Goal: Task Accomplishment & Management: Manage account settings

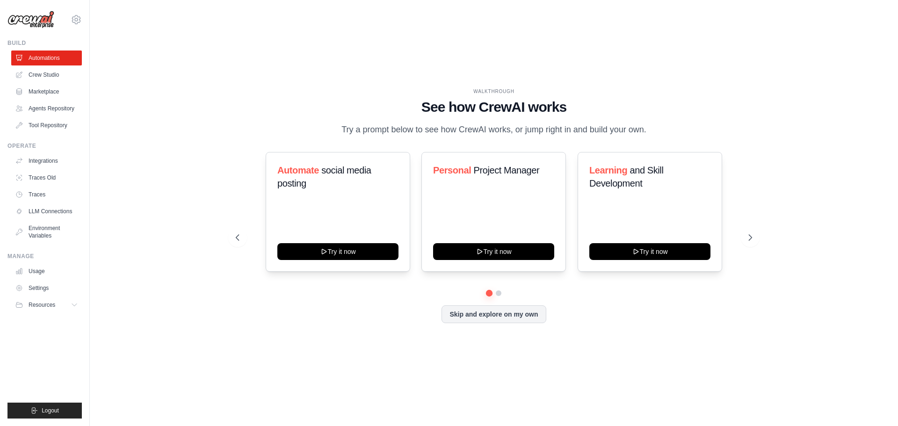
click at [341, 29] on div "WALKTHROUGH See how [PERSON_NAME] works Try a prompt below to see how [PERSON_N…" at bounding box center [494, 212] width 778 height 407
click at [227, 88] on div "WALKTHROUGH See how [PERSON_NAME] works Try a prompt below to see how [PERSON_N…" at bounding box center [493, 213] width 539 height 250
click at [117, 46] on div "WALKTHROUGH See how [PERSON_NAME] works Try a prompt below to see how [PERSON_N…" at bounding box center [494, 212] width 778 height 407
click at [266, 115] on div "WALKTHROUGH See how [PERSON_NAME] works Try a prompt below to see how [PERSON_N…" at bounding box center [494, 112] width 516 height 49
click at [221, 306] on div "WALKTHROUGH See how [PERSON_NAME] works Try a prompt below to see how [PERSON_N…" at bounding box center [494, 212] width 778 height 407
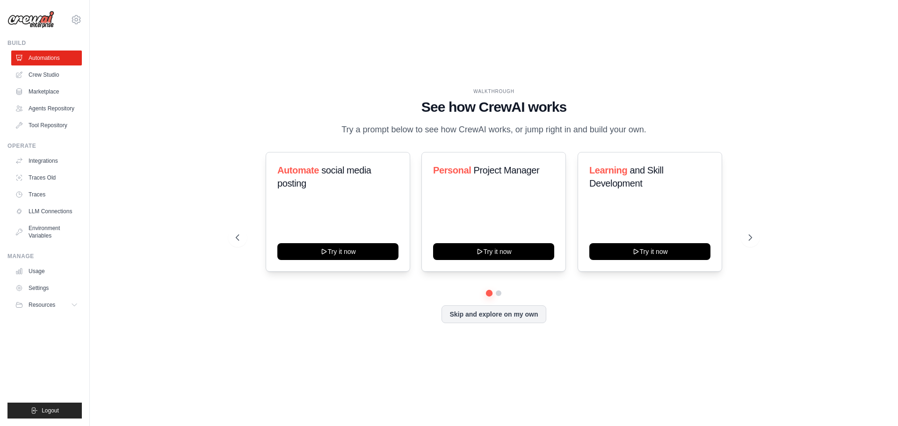
click at [165, 166] on div "WALKTHROUGH See how [PERSON_NAME] works Try a prompt below to see how [PERSON_N…" at bounding box center [494, 212] width 778 height 407
click at [46, 90] on link "Marketplace" at bounding box center [47, 91] width 71 height 15
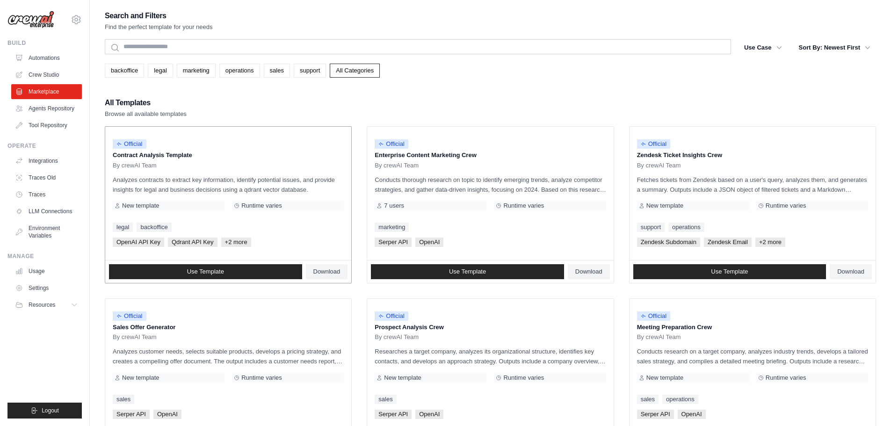
drag, startPoint x: 140, startPoint y: 156, endPoint x: 193, endPoint y: 156, distance: 52.4
click at [193, 156] on p "Contract Analysis Template" at bounding box center [228, 155] width 231 height 9
click at [484, 82] on div "Search and Filters Find the perfect template for your needs Search Use Case bac…" at bounding box center [490, 427] width 771 height 837
click at [215, 270] on span "Use Template" at bounding box center [205, 271] width 37 height 7
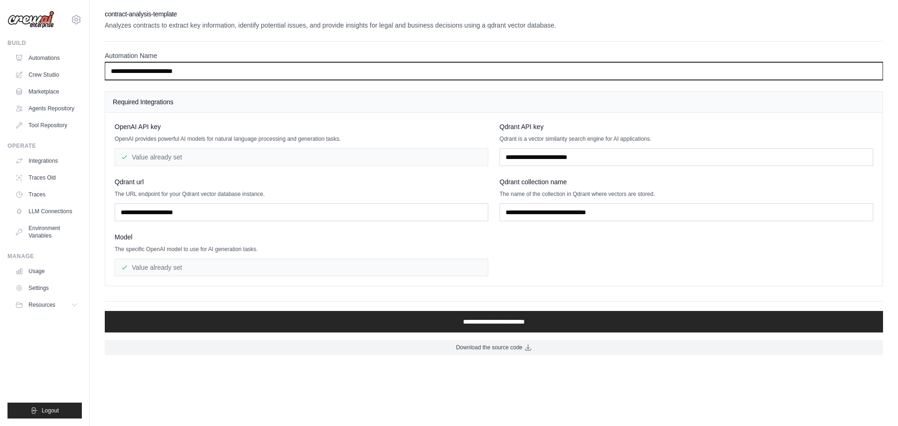
click at [214, 72] on input "**********" at bounding box center [494, 71] width 778 height 18
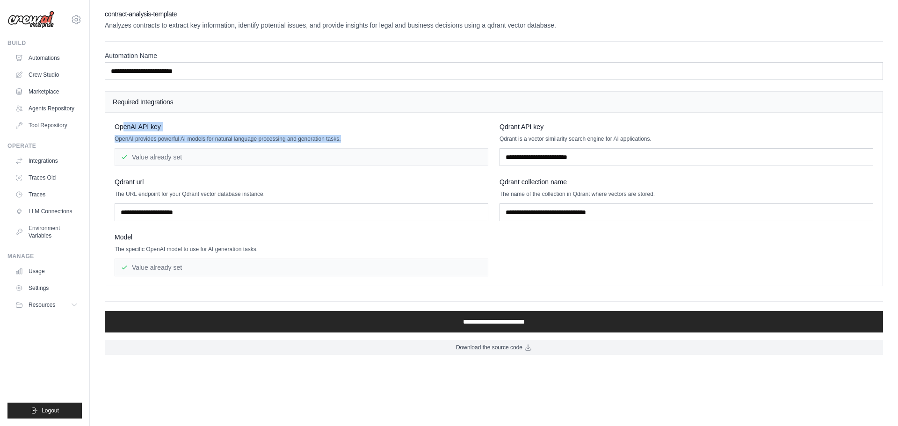
drag, startPoint x: 122, startPoint y: 128, endPoint x: 183, endPoint y: 159, distance: 68.0
click at [185, 155] on div "OpenAI API key OpenAI provides powerful AI models for natural language processi…" at bounding box center [302, 144] width 374 height 44
click at [178, 161] on div "Value already set" at bounding box center [302, 157] width 374 height 18
click at [172, 158] on div "Value already set" at bounding box center [302, 157] width 374 height 18
drag, startPoint x: 139, startPoint y: 158, endPoint x: 210, endPoint y: 166, distance: 71.5
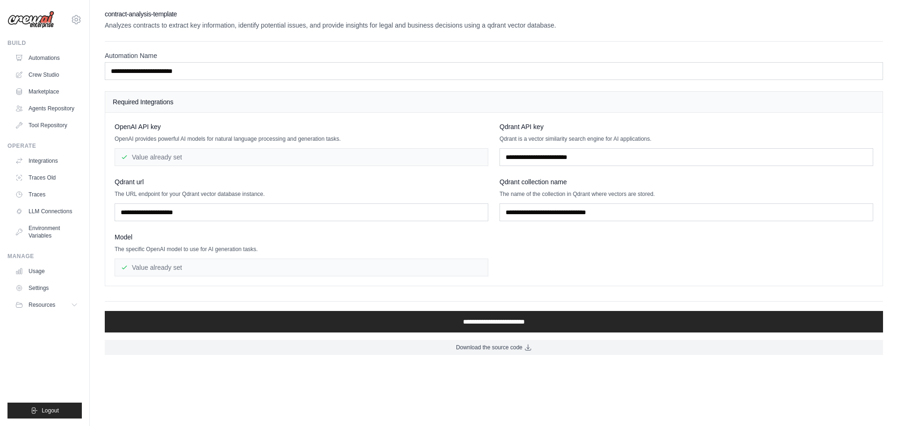
click at [210, 166] on div "Value already set" at bounding box center [302, 157] width 374 height 18
drag, startPoint x: 133, startPoint y: 142, endPoint x: 395, endPoint y: 143, distance: 261.4
click at [395, 143] on div "OpenAI API key OpenAI provides powerful AI models for natural language processi…" at bounding box center [302, 144] width 374 height 44
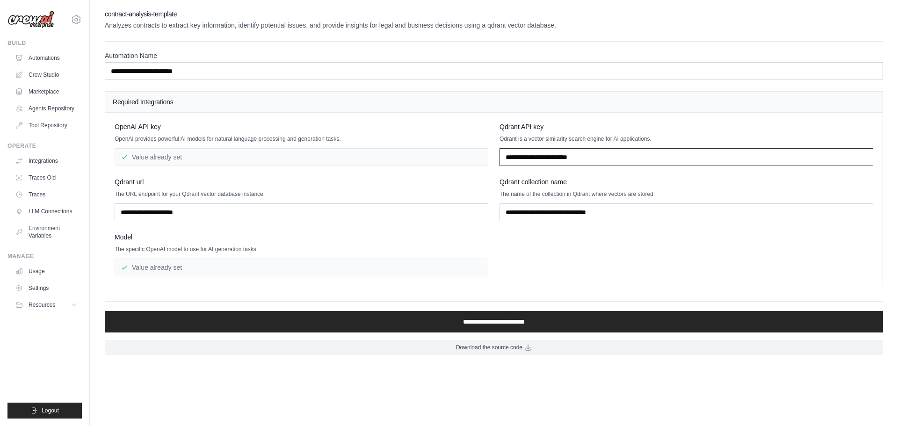
click at [625, 154] on input "text" at bounding box center [686, 157] width 374 height 18
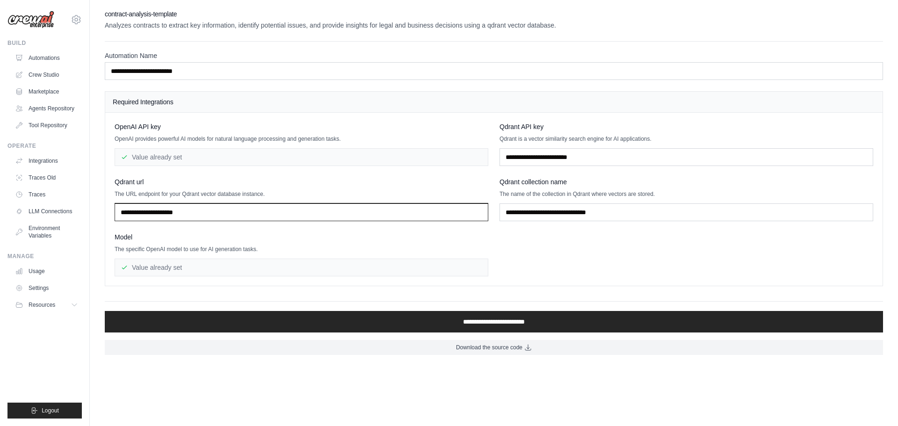
click at [226, 206] on input "text" at bounding box center [302, 212] width 374 height 18
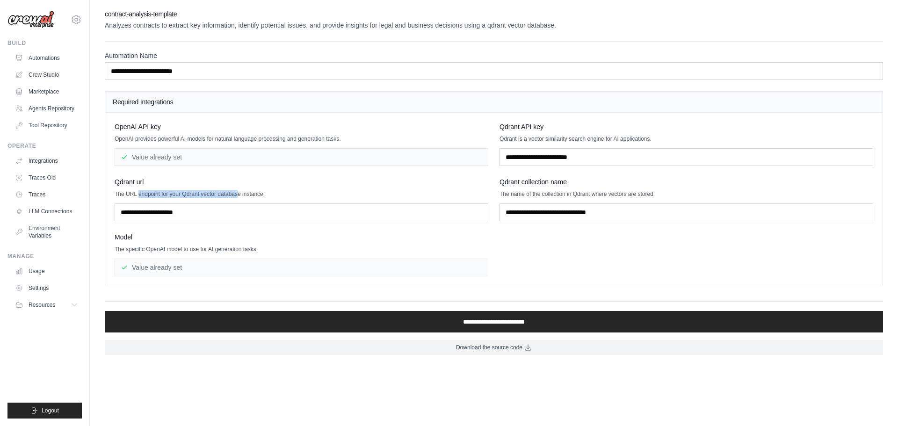
drag, startPoint x: 139, startPoint y: 192, endPoint x: 244, endPoint y: 196, distance: 104.8
click at [244, 196] on p "The URL endpoint for your Qdrant vector database instance." at bounding box center [302, 193] width 374 height 7
click at [136, 242] on div "Model The specific OpenAI model to use for AI generation tasks. Value already s…" at bounding box center [302, 254] width 374 height 44
click at [143, 267] on div "Value already set" at bounding box center [302, 268] width 374 height 18
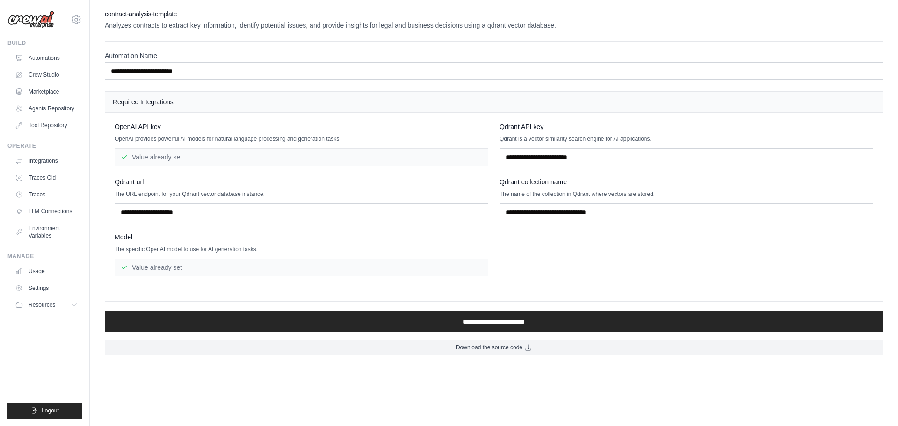
click at [159, 239] on div "Model" at bounding box center [302, 236] width 374 height 9
click at [451, 383] on body "[EMAIL_ADDRESS][DOMAIN_NAME] Settings Build Automations" at bounding box center [449, 213] width 898 height 426
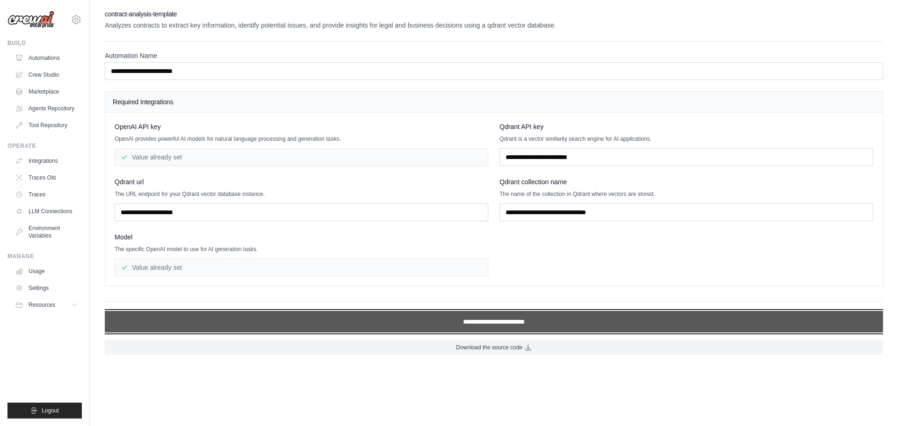
click at [483, 318] on input "**********" at bounding box center [494, 322] width 778 height 22
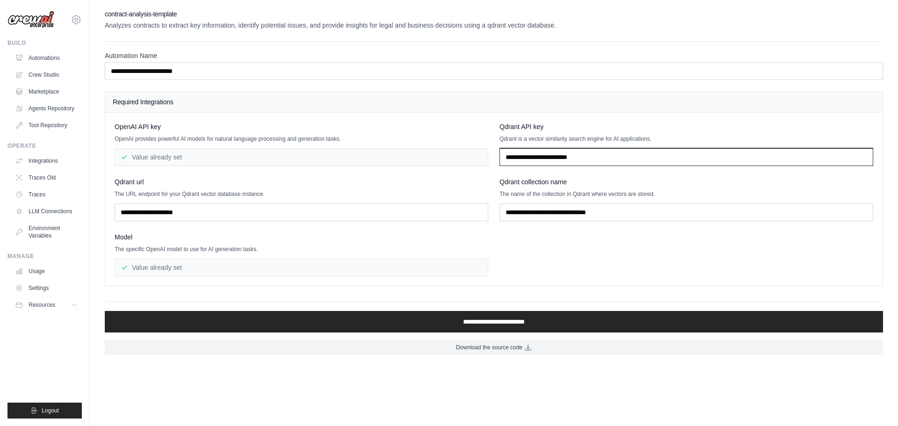
click at [548, 154] on input "text" at bounding box center [686, 157] width 374 height 18
click at [60, 106] on link "Agents Repository" at bounding box center [47, 108] width 71 height 15
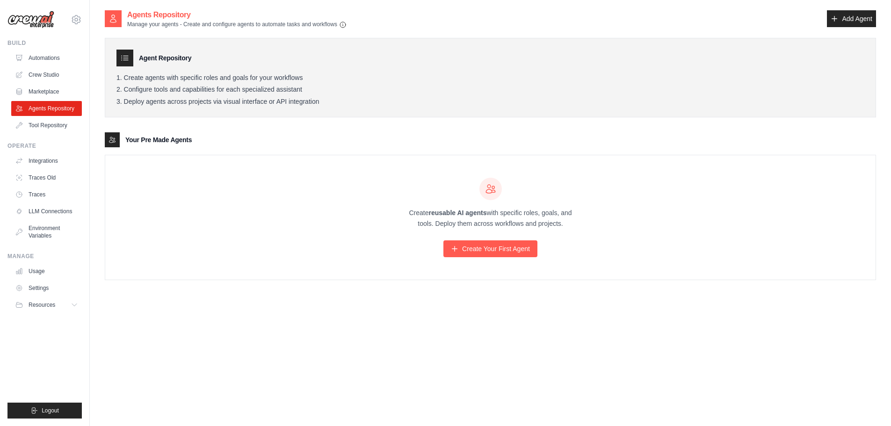
drag, startPoint x: 396, startPoint y: 212, endPoint x: 614, endPoint y: 241, distance: 220.7
click at [614, 241] on div "Create reusable AI agents with specific roles, goals, and tools. Deploy them ac…" at bounding box center [490, 217] width 770 height 124
click at [613, 242] on div "Create reusable AI agents with specific roles, goals, and tools. Deploy them ac…" at bounding box center [490, 217] width 770 height 124
click at [504, 255] on link "Create Your First Agent" at bounding box center [490, 248] width 94 height 17
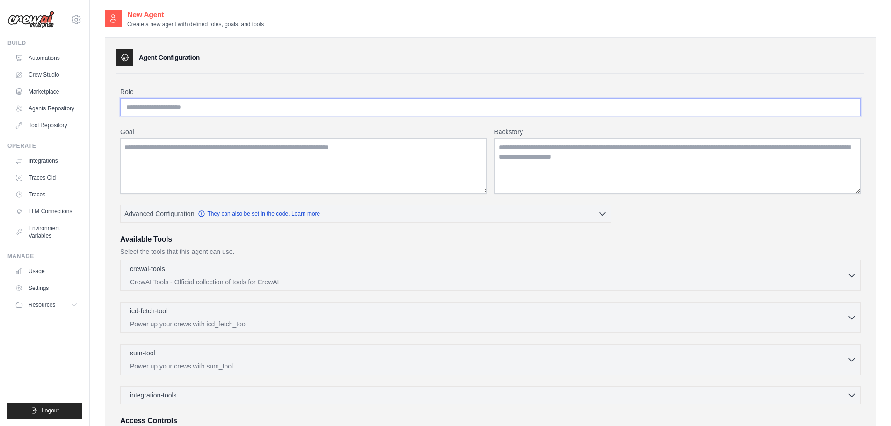
click at [164, 103] on input "Role" at bounding box center [490, 107] width 740 height 18
click at [218, 168] on textarea "Goal" at bounding box center [303, 165] width 367 height 55
click at [560, 179] on textarea "Backstory" at bounding box center [677, 165] width 367 height 55
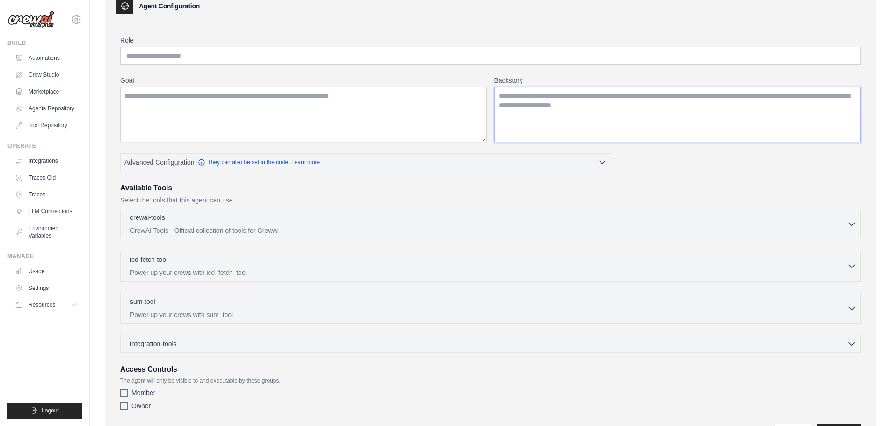
scroll to position [105, 0]
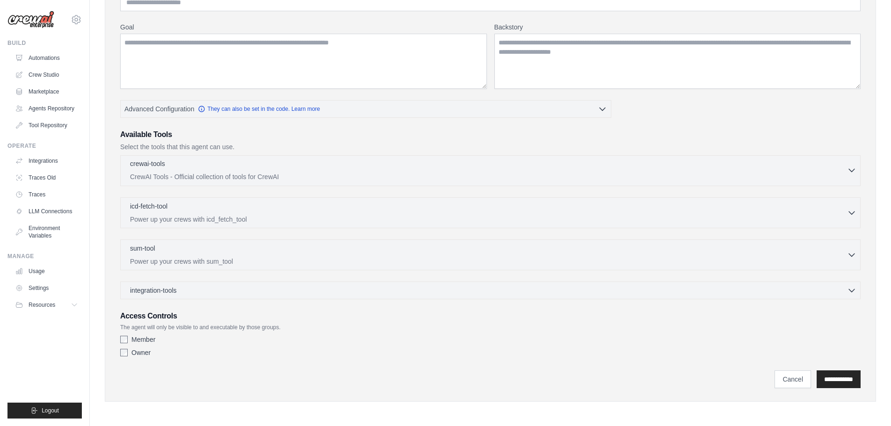
click at [294, 172] on div "crewai-tools 0 selected CrewAI Tools - Official collection of tools for CrewAI" at bounding box center [488, 170] width 717 height 22
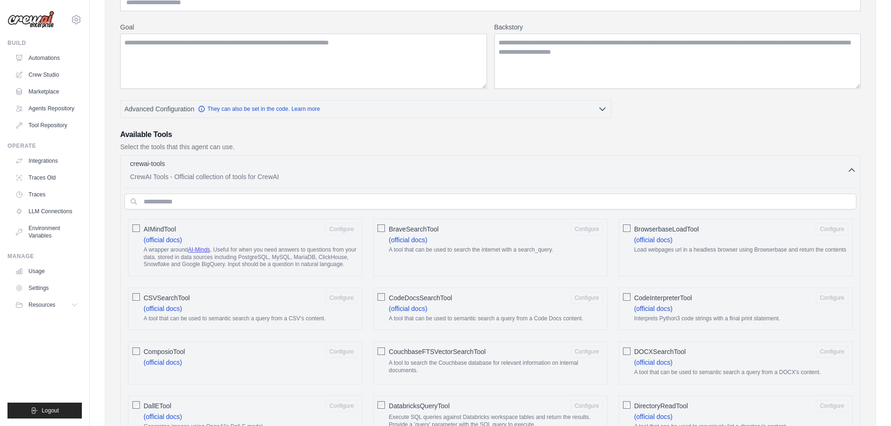
click at [453, 172] on p "CrewAI Tools - Official collection of tools for CrewAI" at bounding box center [488, 176] width 717 height 9
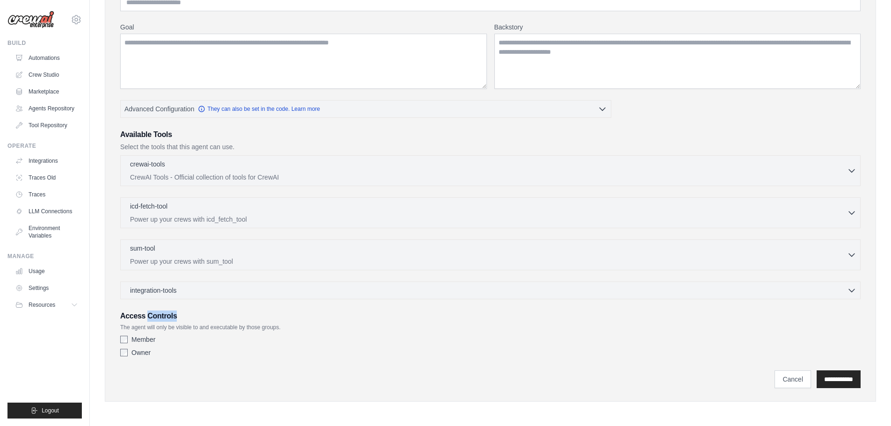
drag, startPoint x: 148, startPoint y: 315, endPoint x: 251, endPoint y: 317, distance: 102.9
click at [251, 317] on h3 "Access Controls" at bounding box center [490, 315] width 740 height 11
drag, startPoint x: 118, startPoint y: 327, endPoint x: 333, endPoint y: 325, distance: 215.1
click at [333, 325] on div "Role Goal [GEOGRAPHIC_DATA] Advanced Configuration They can also be set in the …" at bounding box center [490, 179] width 748 height 421
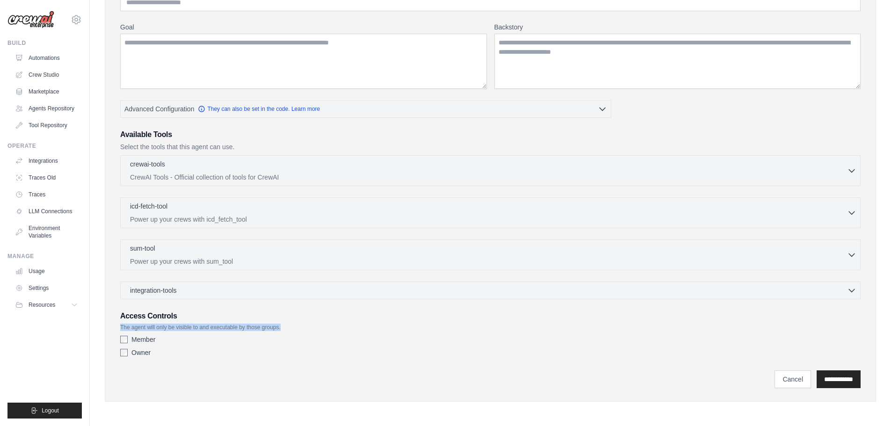
click at [333, 325] on p "The agent will only be visible to and executable by those groups." at bounding box center [490, 327] width 740 height 7
drag, startPoint x: 317, startPoint y: 325, endPoint x: 112, endPoint y: 313, distance: 205.2
click at [112, 313] on div "Agent Configuration Role Goal [GEOGRAPHIC_DATA] Advanced Configuration" at bounding box center [490, 167] width 771 height 469
drag, startPoint x: 118, startPoint y: 311, endPoint x: 328, endPoint y: 333, distance: 211.0
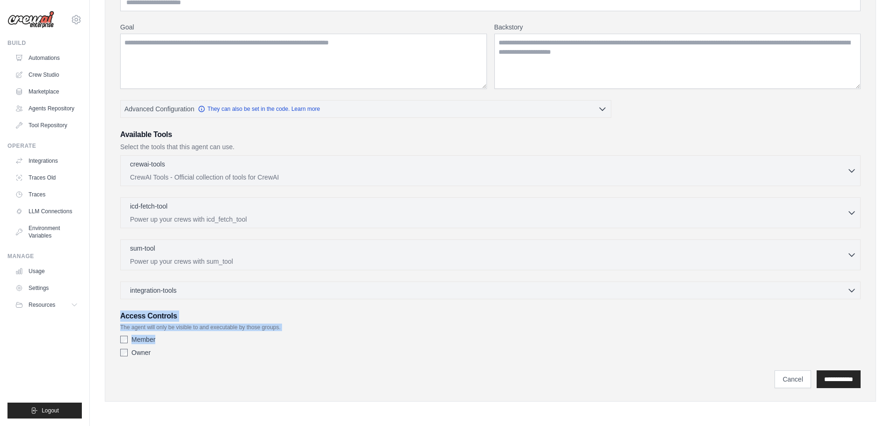
click at [328, 333] on div "Role Goal [GEOGRAPHIC_DATA] Advanced Configuration They can also be set in the …" at bounding box center [490, 179] width 748 height 421
click at [307, 332] on div "Access Controls The agent will only be visible to and executable by those group…" at bounding box center [490, 335] width 740 height 50
drag, startPoint x: 132, startPoint y: 352, endPoint x: 109, endPoint y: 309, distance: 48.5
click at [109, 309] on div "Agent Configuration Role Goal [GEOGRAPHIC_DATA] Advanced Configuration" at bounding box center [490, 167] width 771 height 469
click at [116, 308] on div "Agent Configuration Role Goal [GEOGRAPHIC_DATA] Advanced Configuration" at bounding box center [490, 167] width 771 height 469
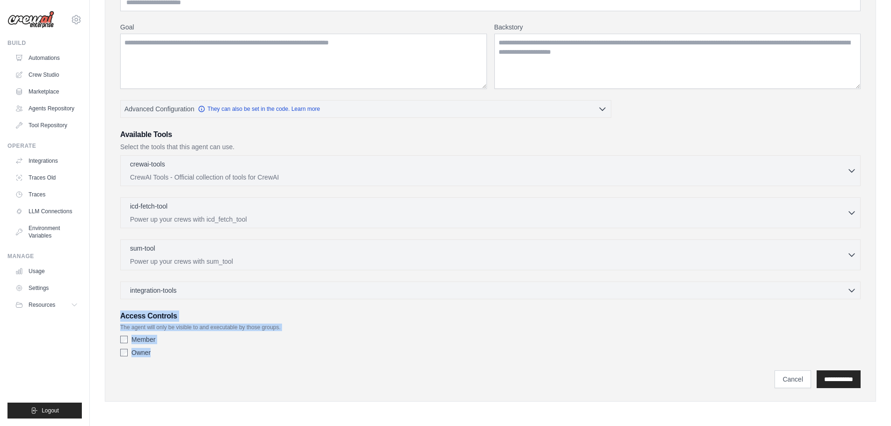
drag, startPoint x: 119, startPoint y: 315, endPoint x: 158, endPoint y: 350, distance: 51.6
click at [158, 350] on div "Role Goal [GEOGRAPHIC_DATA] Advanced Configuration They can also be set in the …" at bounding box center [490, 179] width 748 height 421
click at [158, 350] on div "Owner" at bounding box center [490, 352] width 740 height 9
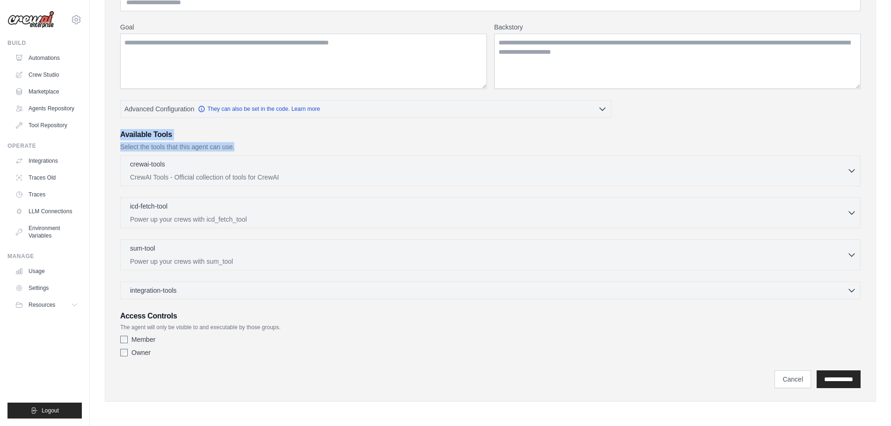
drag, startPoint x: 121, startPoint y: 131, endPoint x: 262, endPoint y: 145, distance: 142.3
click at [262, 145] on div "Available Tools Select the tools that this agent can use." at bounding box center [490, 140] width 740 height 22
click at [263, 145] on p "Select the tools that this agent can use." at bounding box center [490, 146] width 740 height 9
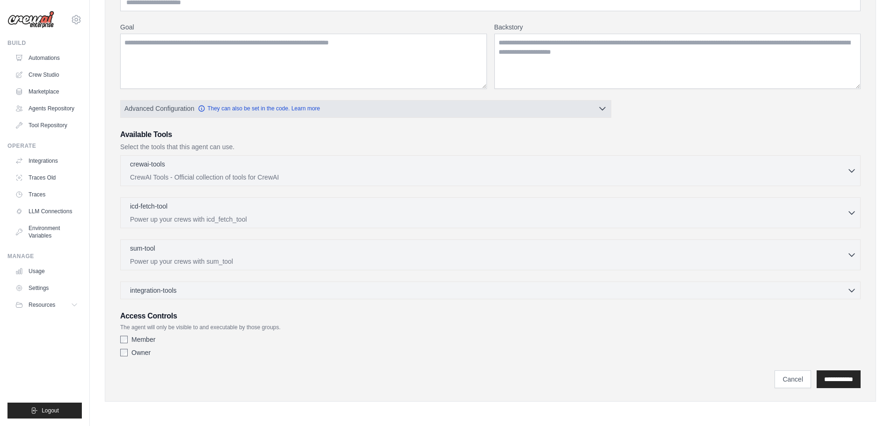
click at [558, 104] on button "Advanced Configuration They can also be set in the code. Learn more" at bounding box center [366, 108] width 490 height 17
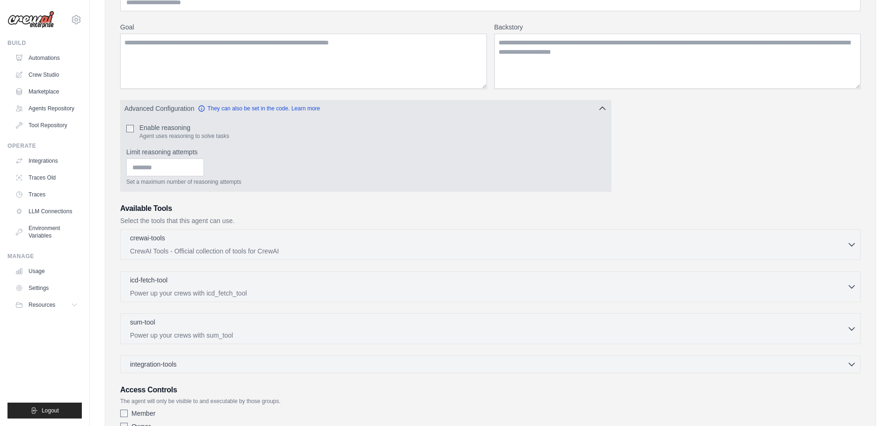
click at [550, 108] on button "Advanced Configuration They can also be set in the code. Learn more" at bounding box center [366, 108] width 490 height 17
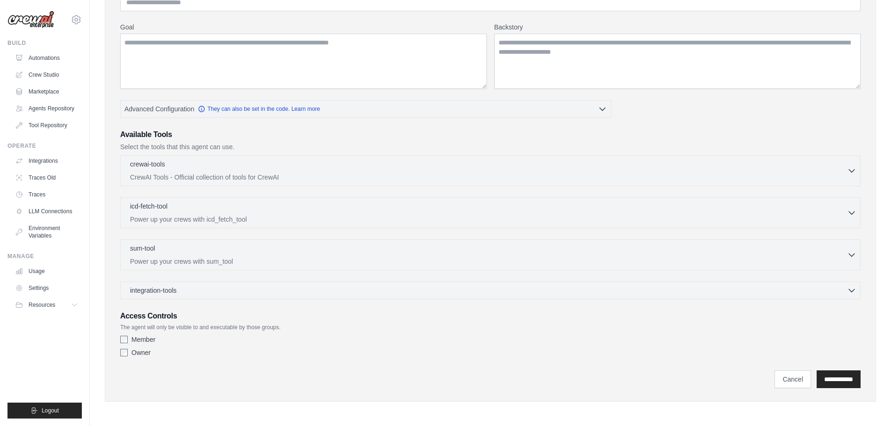
click at [746, 108] on div "Role Goal [GEOGRAPHIC_DATA] Advanced Configuration They can also be set in the …" at bounding box center [490, 171] width 740 height 379
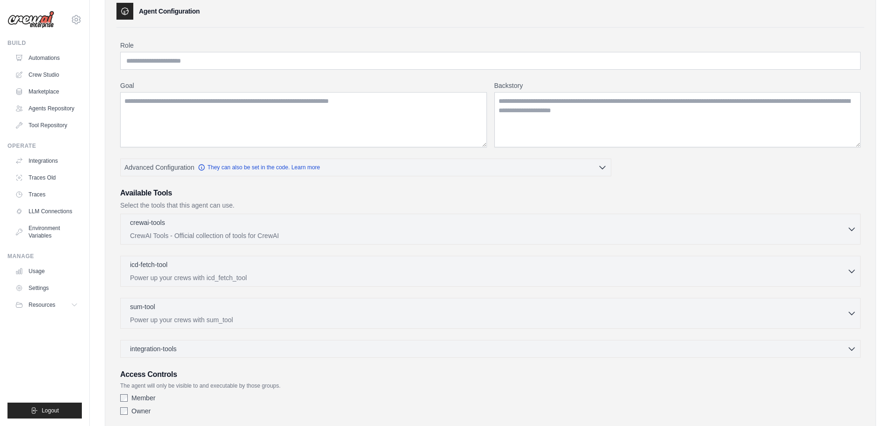
scroll to position [0, 0]
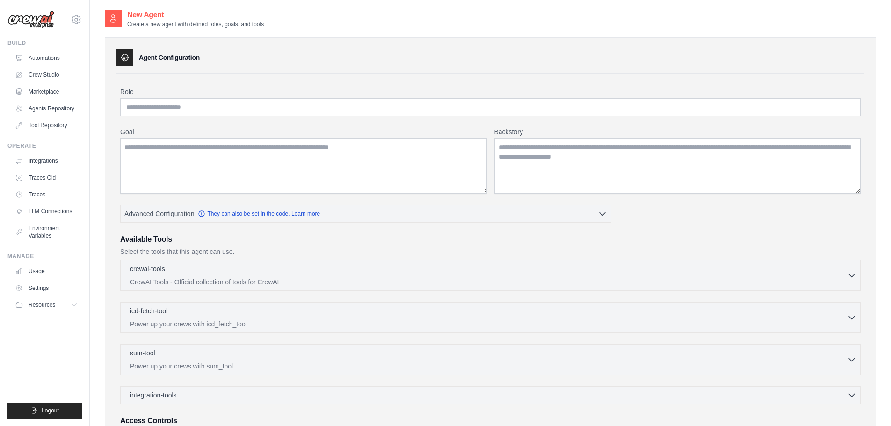
click at [439, 28] on div "New Agent Create a new agent with defined roles, goals, and tools" at bounding box center [490, 18] width 771 height 19
drag, startPoint x: 127, startPoint y: 12, endPoint x: 321, endPoint y: 25, distance: 194.9
click at [325, 25] on div "New Agent Create a new agent with defined roles, goals, and tools" at bounding box center [490, 18] width 771 height 19
click at [321, 24] on div "New Agent Create a new agent with defined roles, goals, and tools" at bounding box center [490, 18] width 771 height 19
drag, startPoint x: 142, startPoint y: 15, endPoint x: 301, endPoint y: 20, distance: 159.0
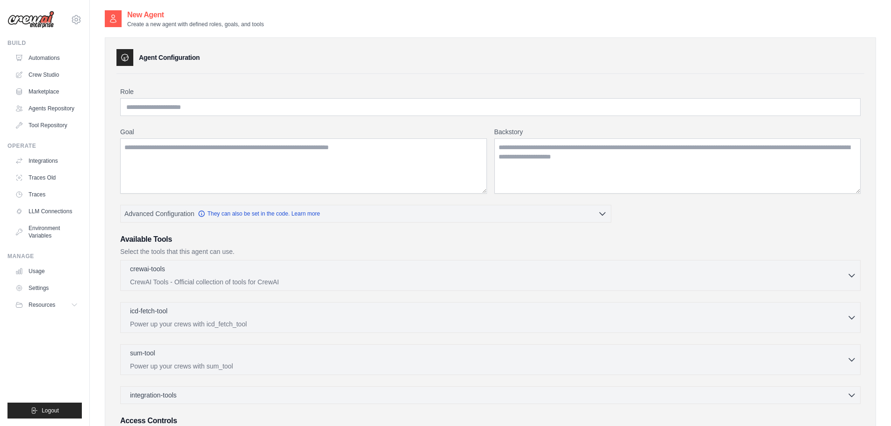
click at [301, 20] on div "New Agent Create a new agent with defined roles, goals, and tools" at bounding box center [490, 18] width 771 height 19
click at [281, 22] on div "New Agent Create a new agent with defined roles, goals, and tools" at bounding box center [490, 18] width 771 height 19
drag, startPoint x: 130, startPoint y: 13, endPoint x: 317, endPoint y: 29, distance: 188.7
click at [317, 29] on div "New Agent Create a new agent with defined roles, goals, and tools Agent Configu…" at bounding box center [490, 265] width 771 height 512
click at [310, 28] on div "Agent Configuration Role Goal [GEOGRAPHIC_DATA] Advanced Configuration Availabl…" at bounding box center [490, 267] width 771 height 478
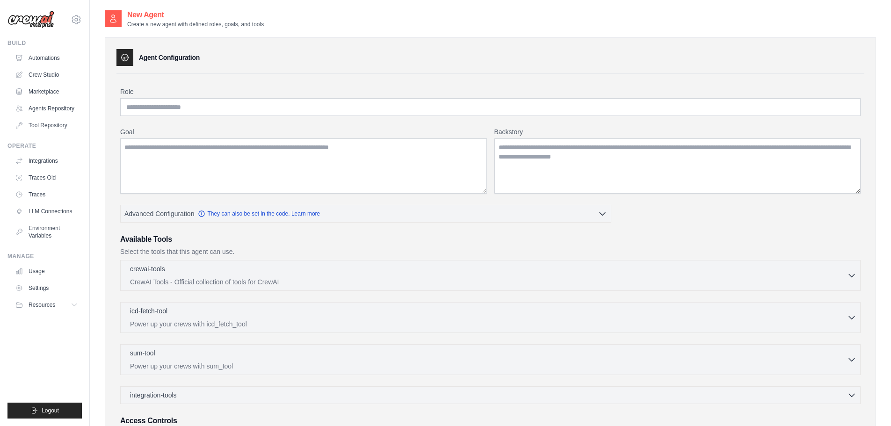
drag, startPoint x: 271, startPoint y: 22, endPoint x: 128, endPoint y: 12, distance: 143.5
click at [128, 12] on div "New Agent Create a new agent with defined roles, goals, and tools" at bounding box center [490, 18] width 771 height 19
click at [128, 12] on h2 "New Agent" at bounding box center [195, 14] width 137 height 11
drag, startPoint x: 130, startPoint y: 14, endPoint x: 268, endPoint y: 22, distance: 138.7
click at [264, 22] on div "New Agent Create a new agent with defined roles, goals, and tools" at bounding box center [195, 18] width 137 height 19
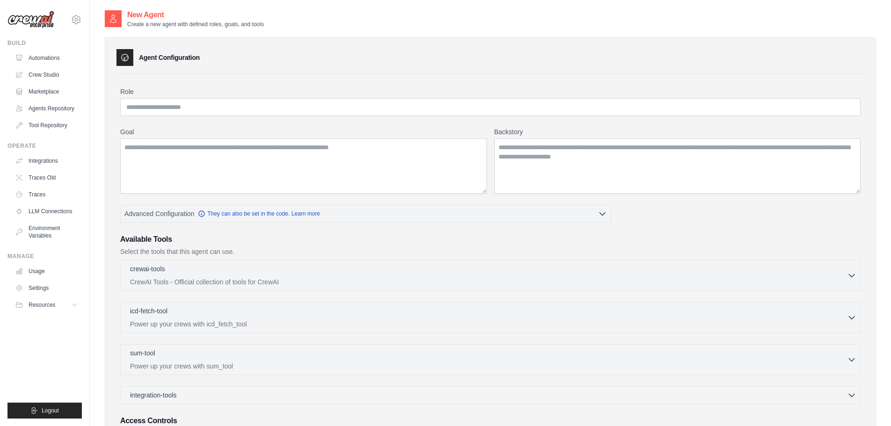
click at [264, 22] on p "Create a new agent with defined roles, goals, and tools" at bounding box center [195, 24] width 137 height 7
click at [442, 32] on div "Agent Configuration Role Goal [GEOGRAPHIC_DATA] Advanced Configuration Availabl…" at bounding box center [490, 267] width 771 height 478
click at [444, 58] on div "Agent Configuration" at bounding box center [490, 57] width 748 height 17
click at [48, 287] on link "Settings" at bounding box center [47, 288] width 71 height 15
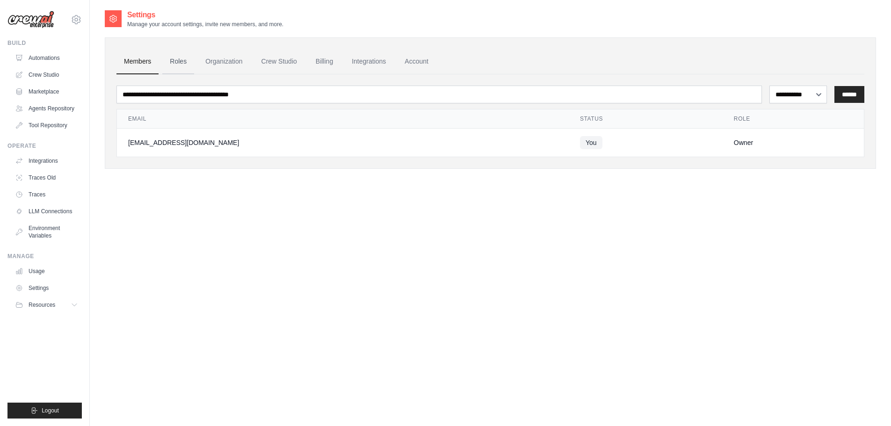
click at [178, 66] on link "Roles" at bounding box center [178, 61] width 32 height 25
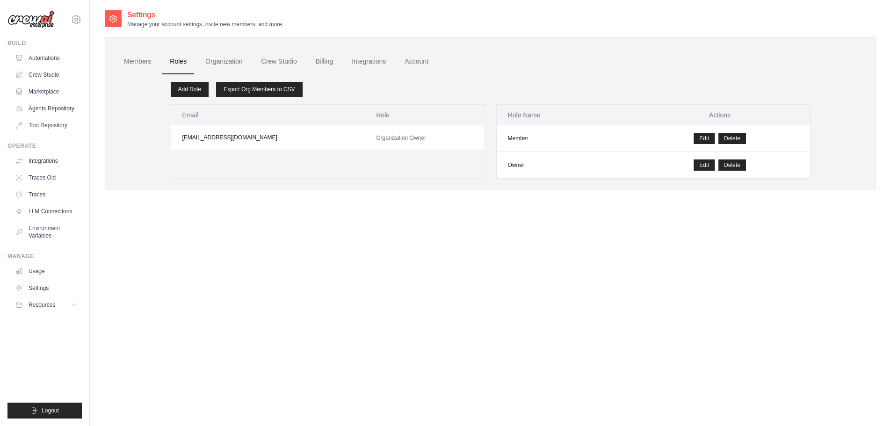
click at [317, 232] on div "Settings Manage your account settings, invite new members, and more. Members Ro…" at bounding box center [490, 222] width 771 height 426
click at [280, 58] on link "Crew Studio" at bounding box center [279, 61] width 50 height 25
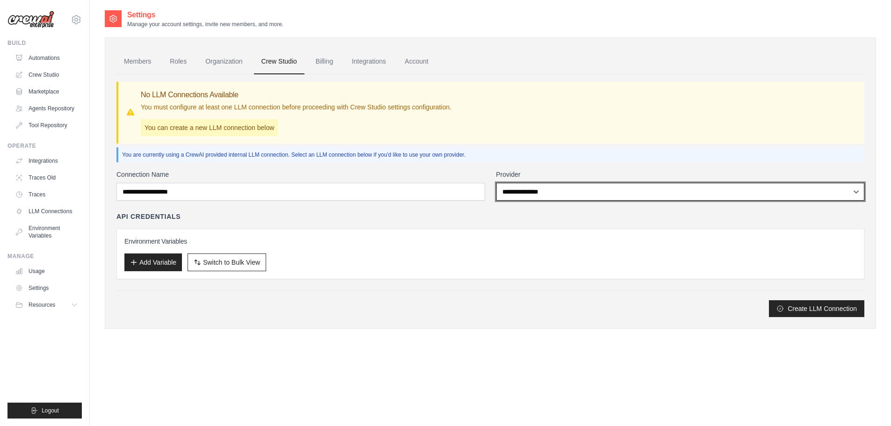
click at [517, 193] on select "**********" at bounding box center [680, 192] width 368 height 18
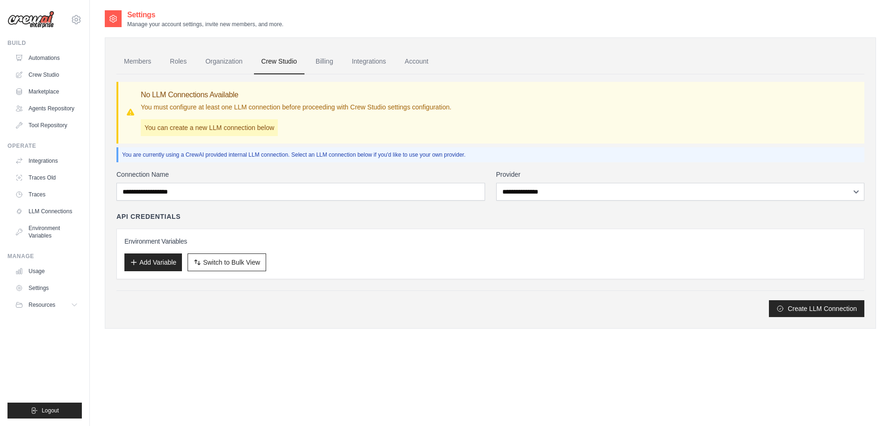
click at [306, 218] on div "API Credentials" at bounding box center [490, 216] width 748 height 9
drag, startPoint x: 155, startPoint y: 160, endPoint x: 574, endPoint y: 153, distance: 419.0
click at [574, 153] on div "You are currently using a CrewAI provided internal LLM connection. Select an LL…" at bounding box center [490, 154] width 748 height 15
click at [574, 153] on p "You are currently using a CrewAI provided internal LLM connection. Select an LL…" at bounding box center [491, 154] width 738 height 7
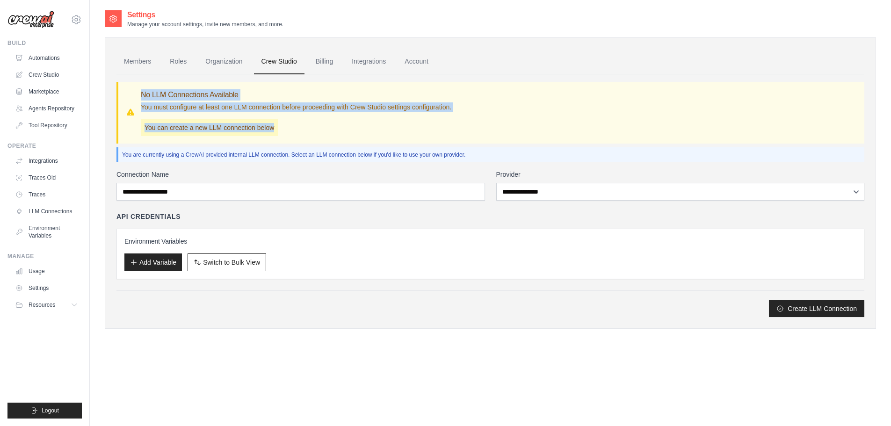
drag, startPoint x: 143, startPoint y: 94, endPoint x: 332, endPoint y: 130, distance: 192.0
click at [332, 130] on div "No LLM Connections Available You must configure at least one LLM connection bef…" at bounding box center [296, 112] width 310 height 47
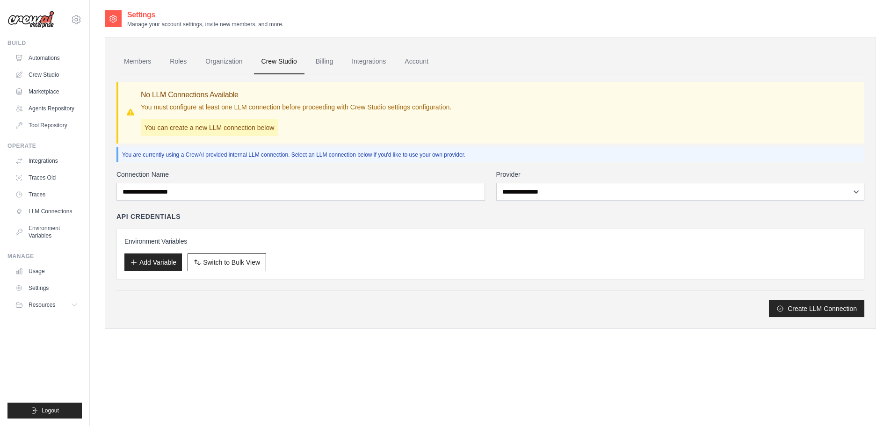
click at [332, 130] on div "No LLM Connections Available You must configure at least one LLM connection bef…" at bounding box center [296, 112] width 310 height 47
click at [244, 220] on div "API Credentials" at bounding box center [490, 216] width 748 height 9
drag, startPoint x: 136, startPoint y: 219, endPoint x: 214, endPoint y: 219, distance: 77.6
click at [214, 219] on div "API Credentials" at bounding box center [490, 216] width 748 height 9
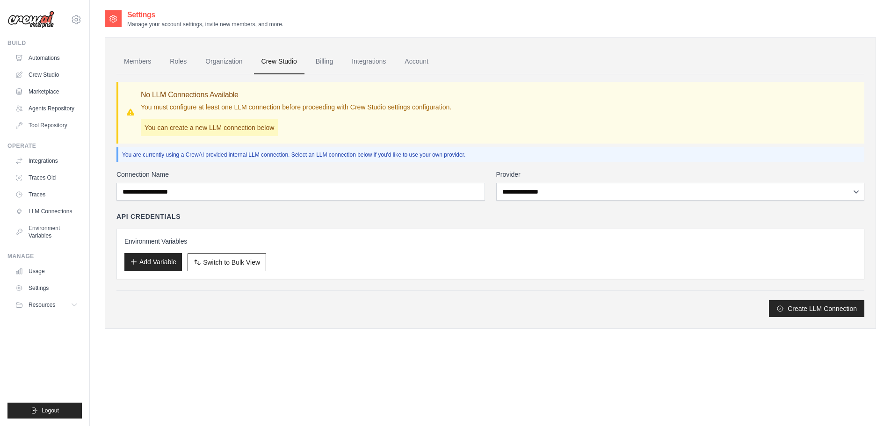
click at [177, 256] on button "Add Variable" at bounding box center [153, 262] width 58 height 18
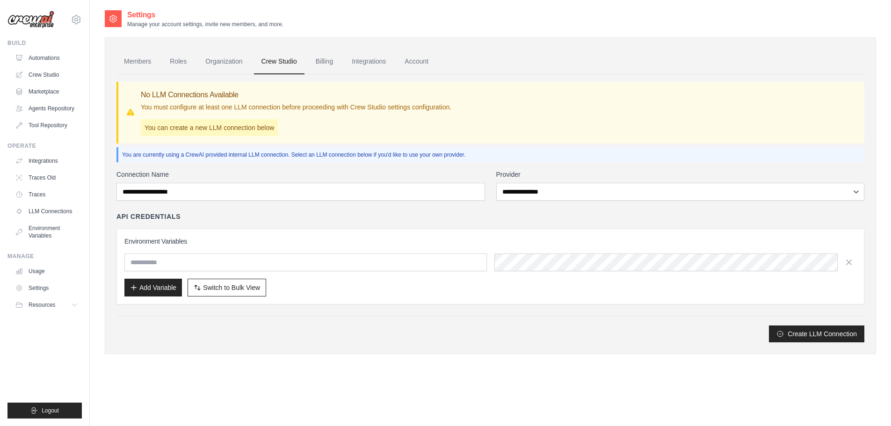
click at [174, 260] on input "text" at bounding box center [305, 262] width 362 height 18
click at [165, 257] on input "text" at bounding box center [305, 262] width 362 height 18
click at [434, 285] on div "Add Variable Switch to Bulk View Switch to Table View" at bounding box center [490, 288] width 732 height 18
click at [434, 321] on div "Create LLM Connection" at bounding box center [490, 329] width 748 height 27
click at [794, 331] on button "Create LLM Connection" at bounding box center [816, 333] width 95 height 17
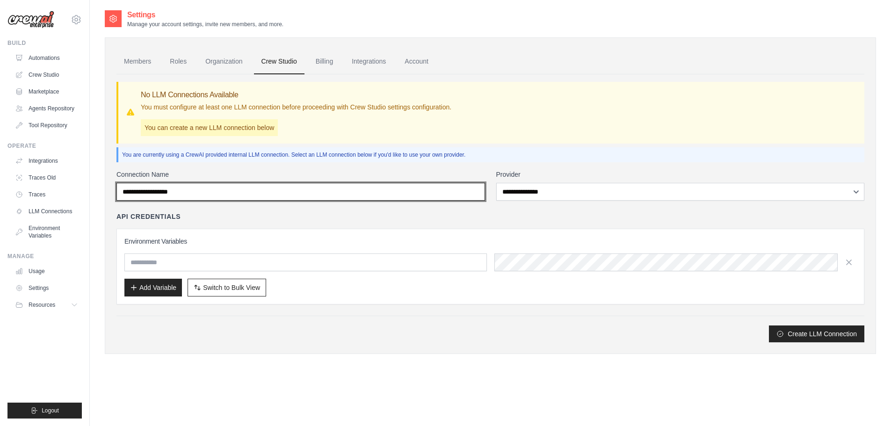
click at [219, 194] on input "Connection Name" at bounding box center [300, 192] width 368 height 18
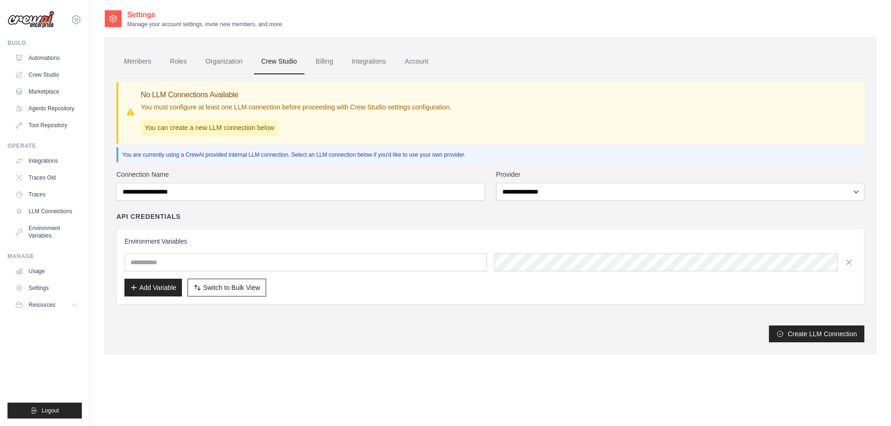
click at [494, 216] on div "API Credentials" at bounding box center [490, 216] width 748 height 9
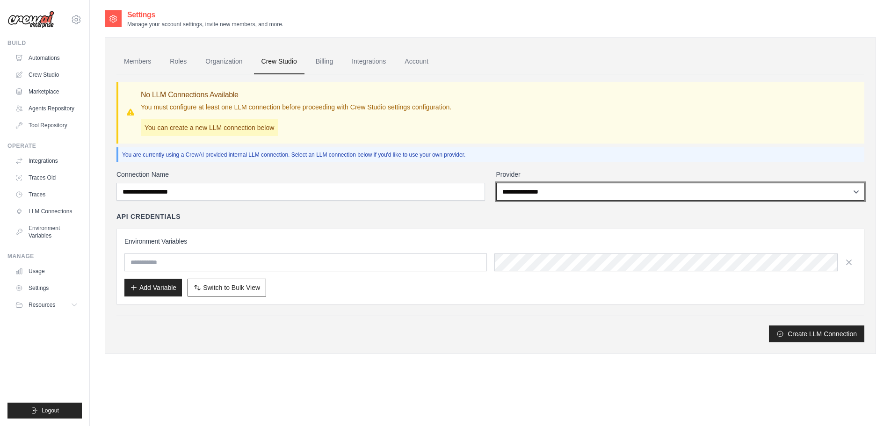
click at [619, 191] on select "**********" at bounding box center [680, 192] width 368 height 18
select select "******"
click at [496, 183] on select "**********" at bounding box center [680, 192] width 368 height 18
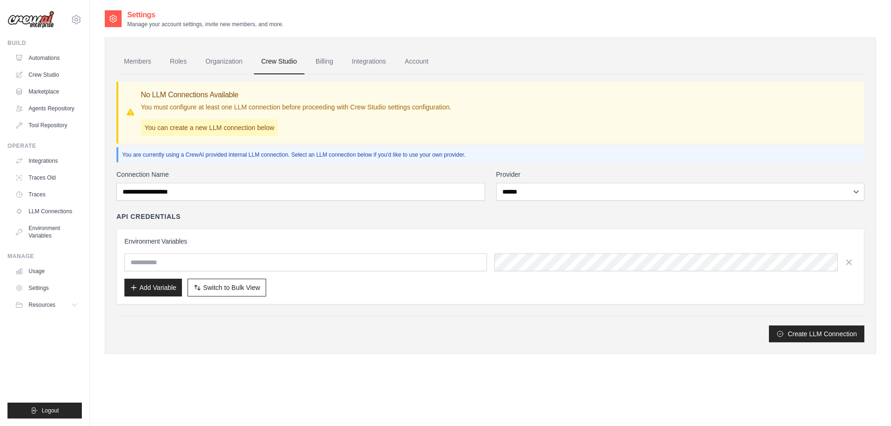
click at [407, 212] on div "API Credentials" at bounding box center [490, 216] width 748 height 9
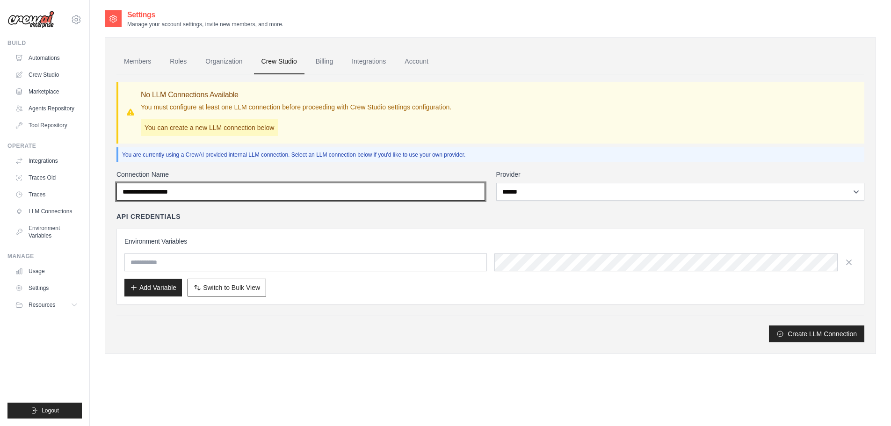
click at [261, 184] on input "Connection Name" at bounding box center [300, 192] width 368 height 18
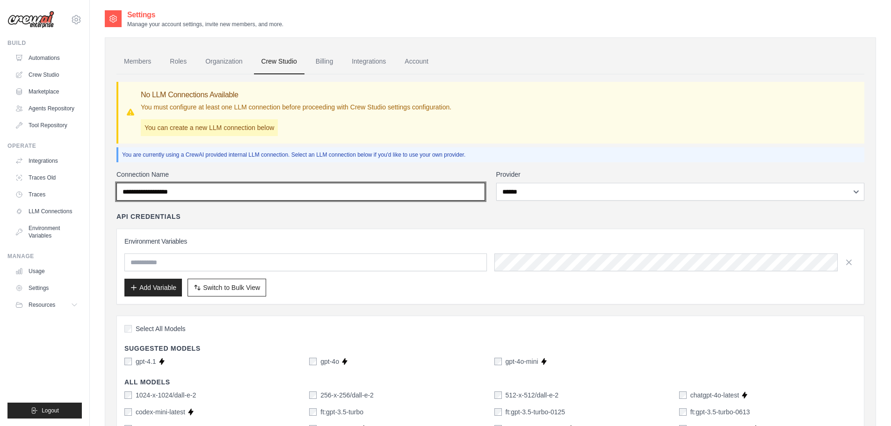
click at [172, 196] on input "Connection Name" at bounding box center [300, 192] width 368 height 18
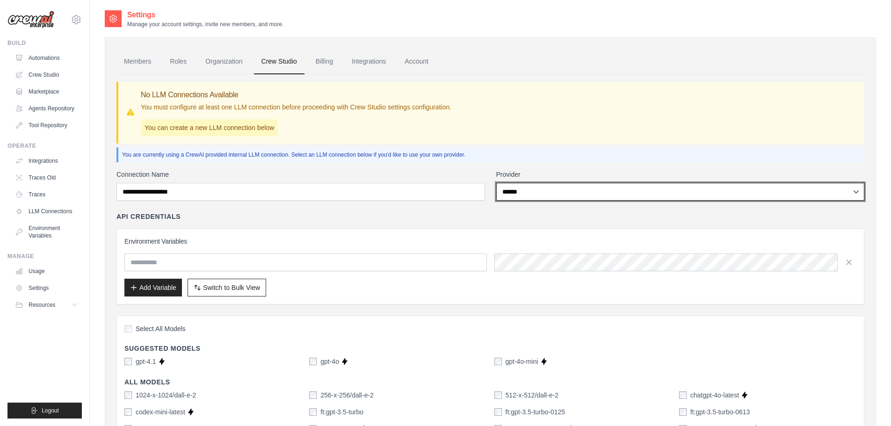
click at [536, 190] on select "**********" at bounding box center [680, 192] width 368 height 18
click at [496, 183] on select "**********" at bounding box center [680, 192] width 368 height 18
drag, startPoint x: 534, startPoint y: 195, endPoint x: 531, endPoint y: 200, distance: 5.5
click at [533, 195] on select "**********" at bounding box center [680, 192] width 368 height 18
select select
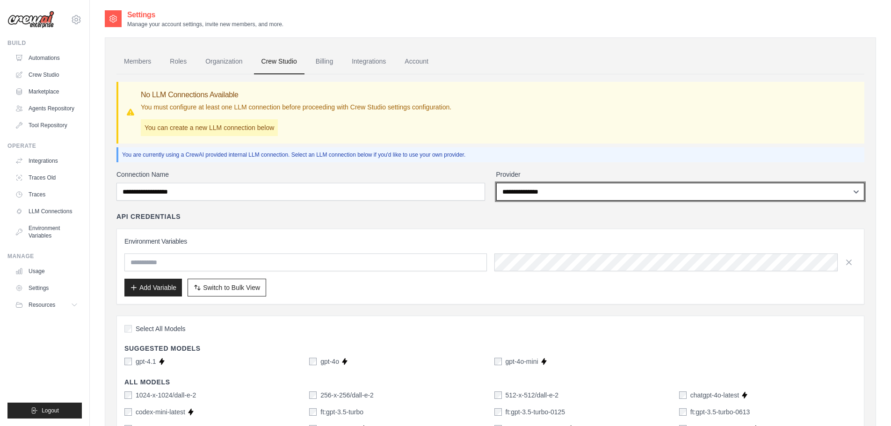
click at [496, 183] on select "**********" at bounding box center [680, 192] width 368 height 18
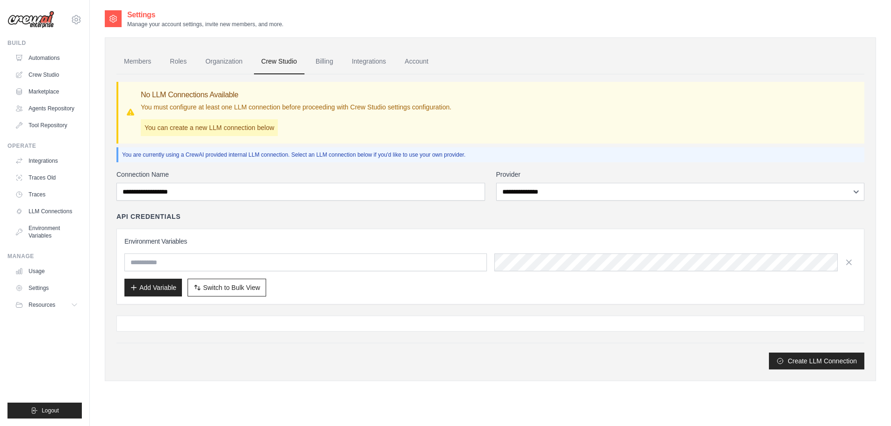
click at [64, 350] on ul "Build Automations Crew Studio Marketplace Agents Repository GitHub" at bounding box center [44, 228] width 74 height 379
